Goal: Transaction & Acquisition: Obtain resource

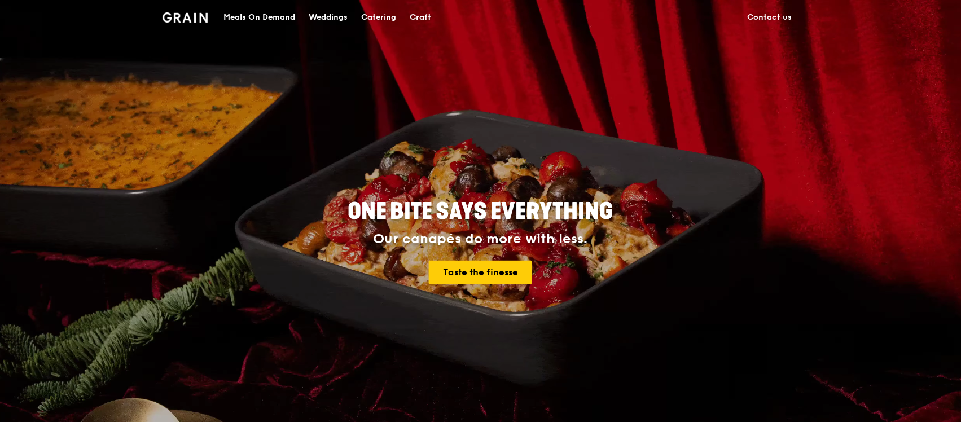
click at [393, 16] on div "Catering" at bounding box center [378, 18] width 35 height 34
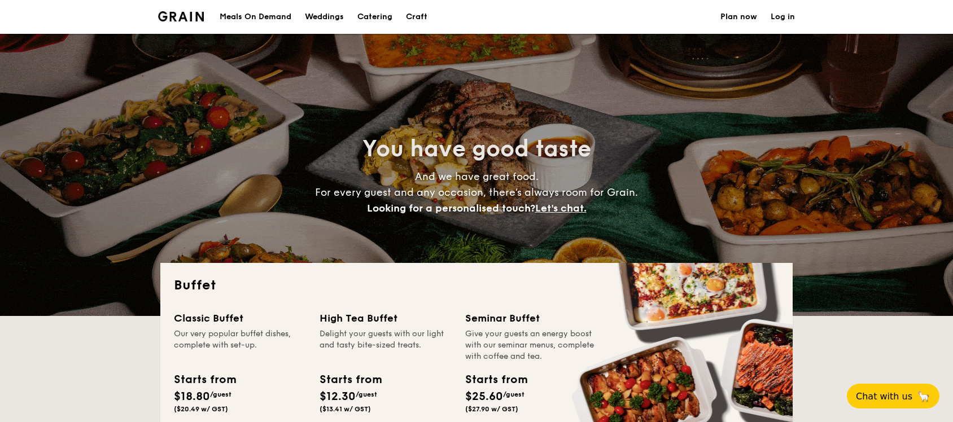
select select
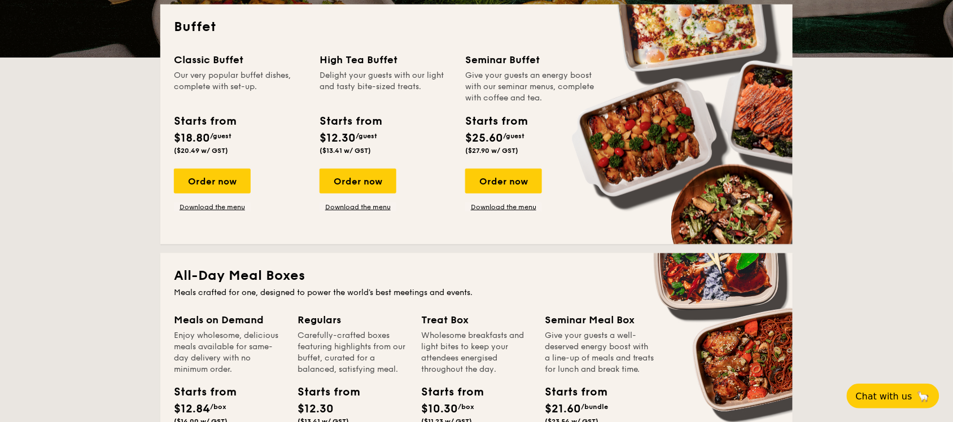
scroll to position [294, 0]
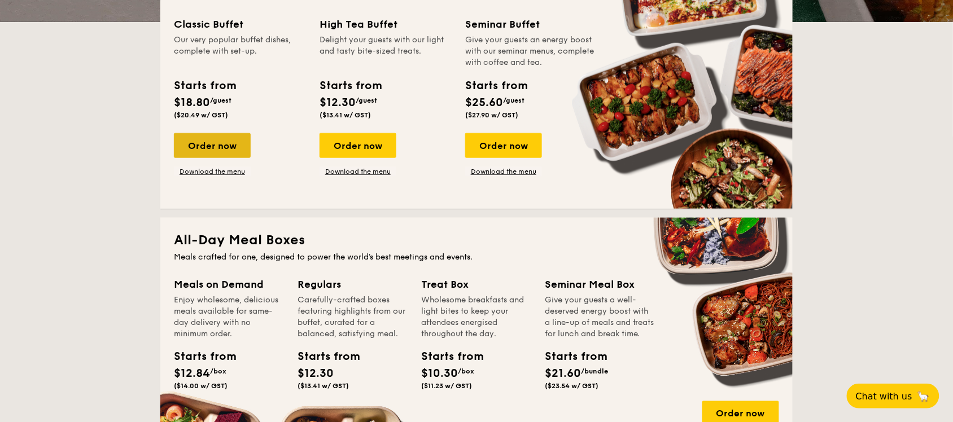
click at [233, 148] on div "Order now" at bounding box center [212, 145] width 77 height 25
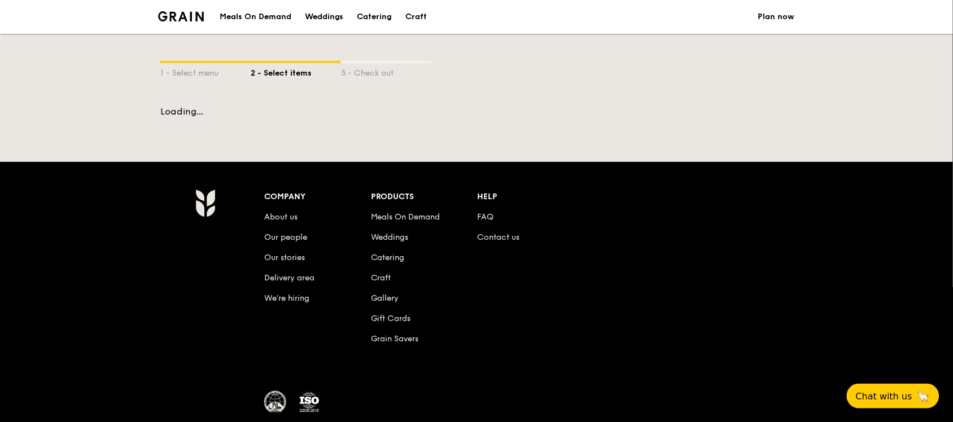
select select
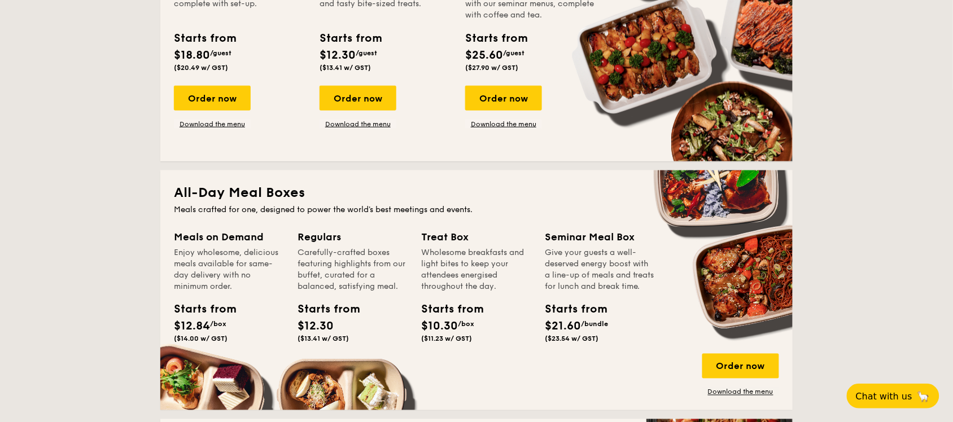
scroll to position [329, 0]
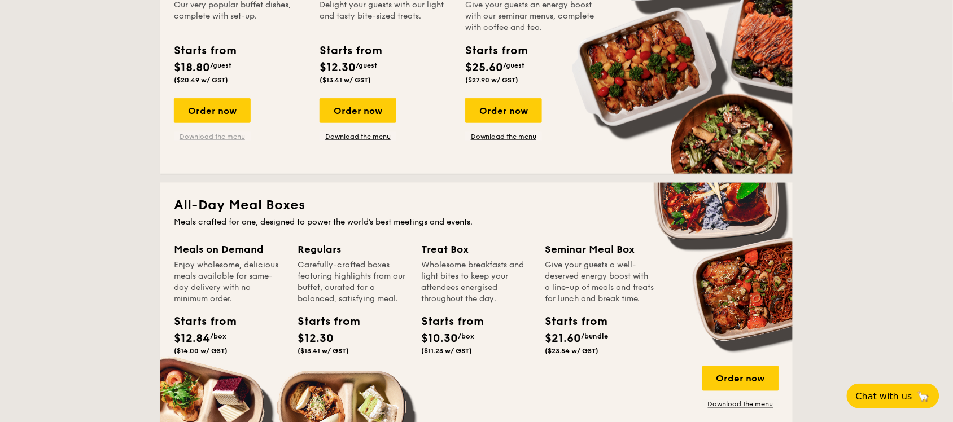
click at [239, 139] on link "Download the menu" at bounding box center [212, 136] width 77 height 9
